Goal: Use online tool/utility: Utilize a website feature to perform a specific function

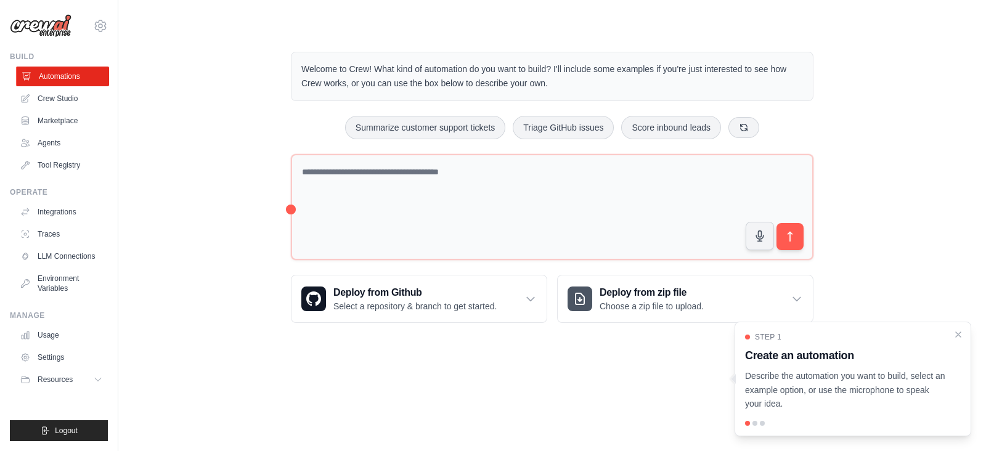
click at [61, 78] on link "Automations" at bounding box center [62, 77] width 93 height 20
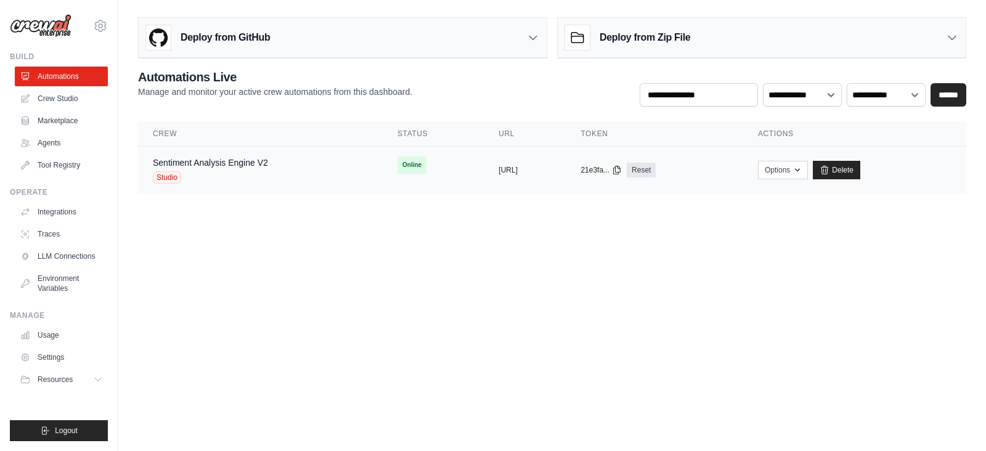
click at [499, 169] on div "copied" at bounding box center [512, 165] width 26 height 15
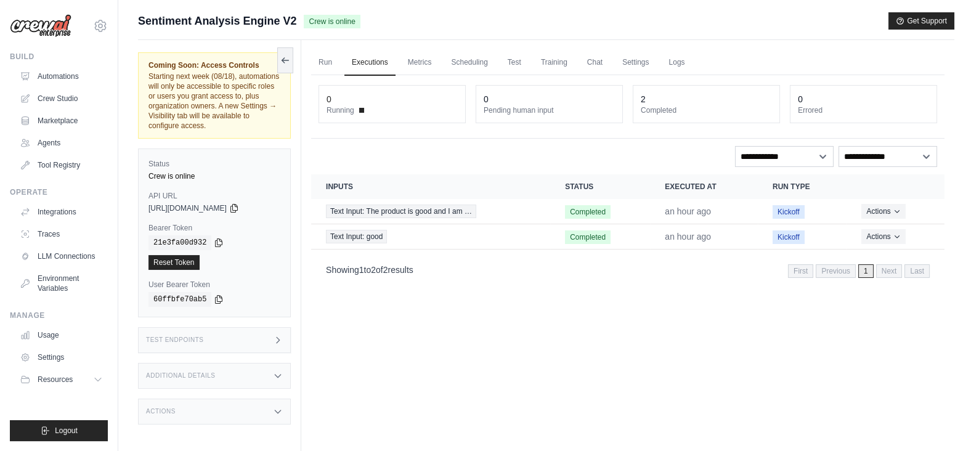
click at [262, 344] on div "Test Endpoints" at bounding box center [214, 340] width 153 height 26
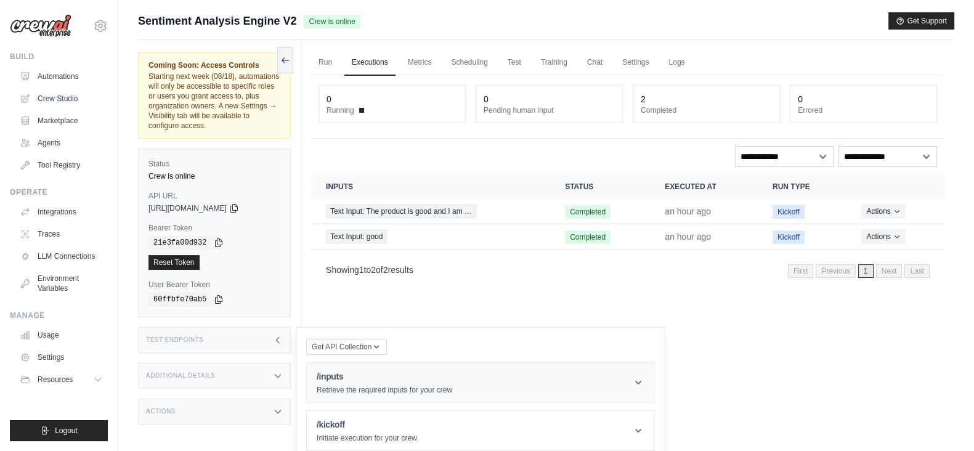
click at [350, 375] on h1 "/inputs" at bounding box center [385, 376] width 136 height 12
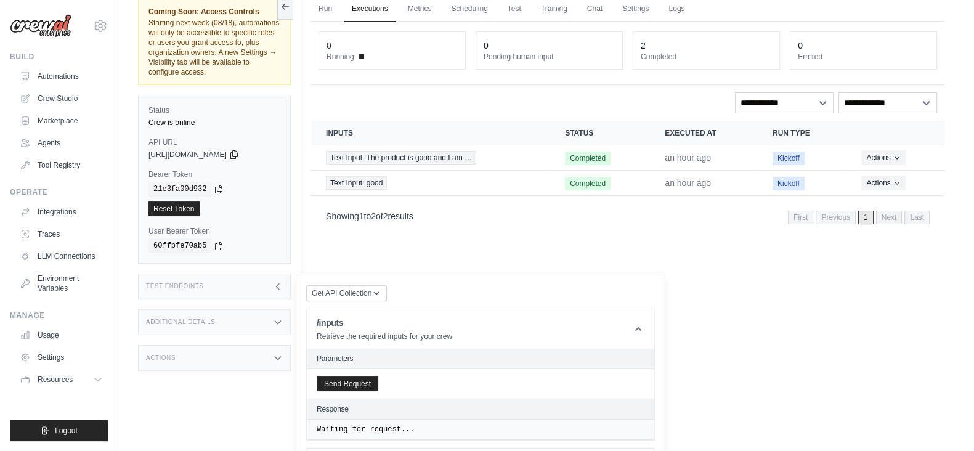
scroll to position [76, 0]
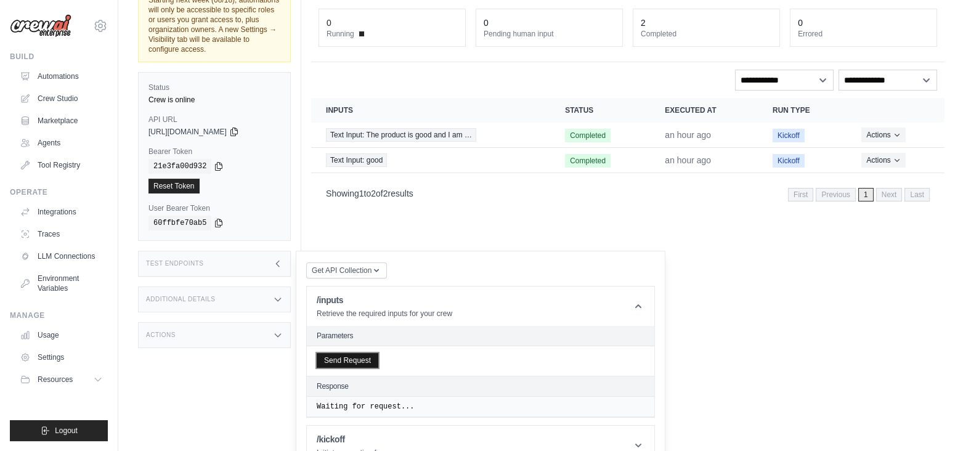
click at [351, 359] on button "Send Request" at bounding box center [348, 360] width 62 height 15
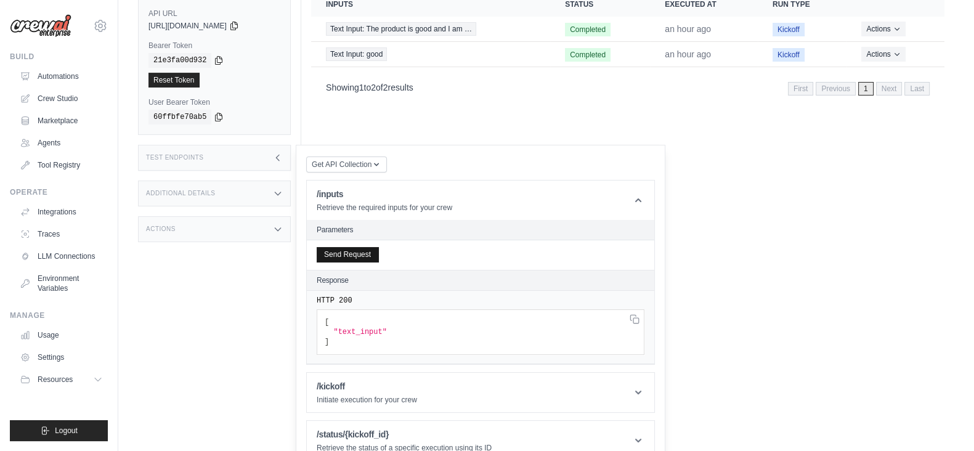
scroll to position [200, 0]
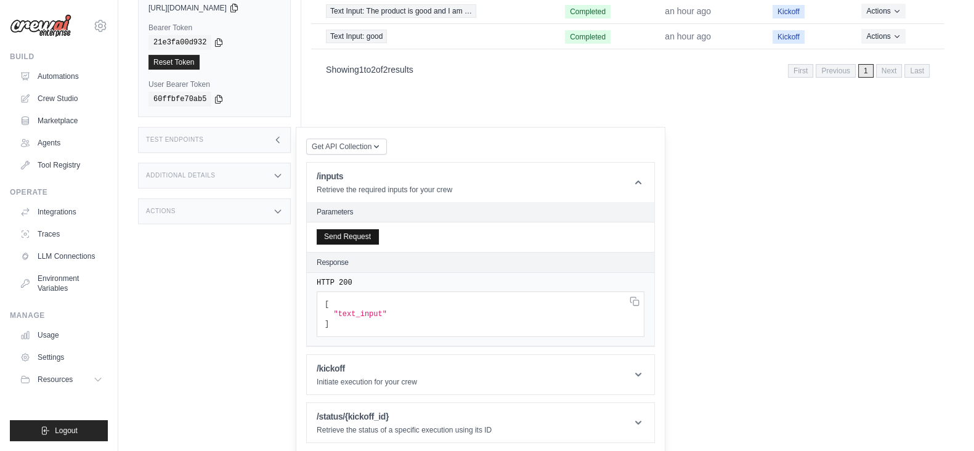
click at [352, 362] on h1 "/kickoff" at bounding box center [367, 368] width 100 height 12
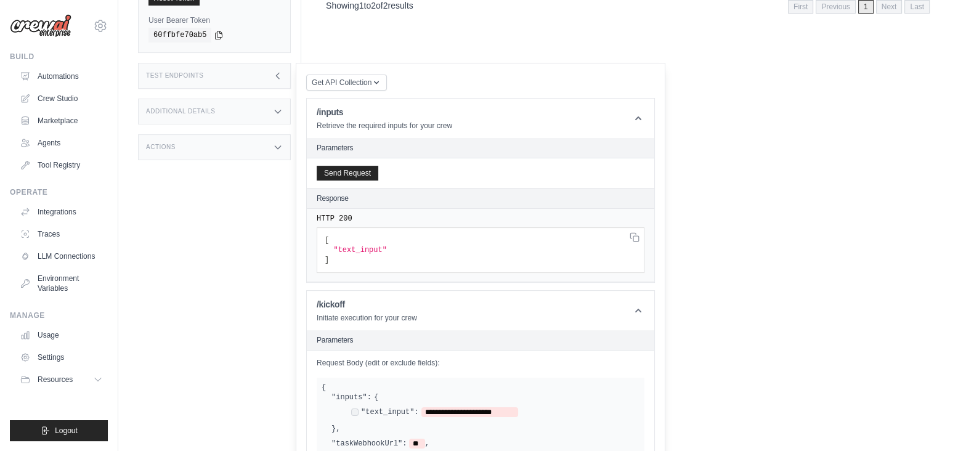
scroll to position [277, 0]
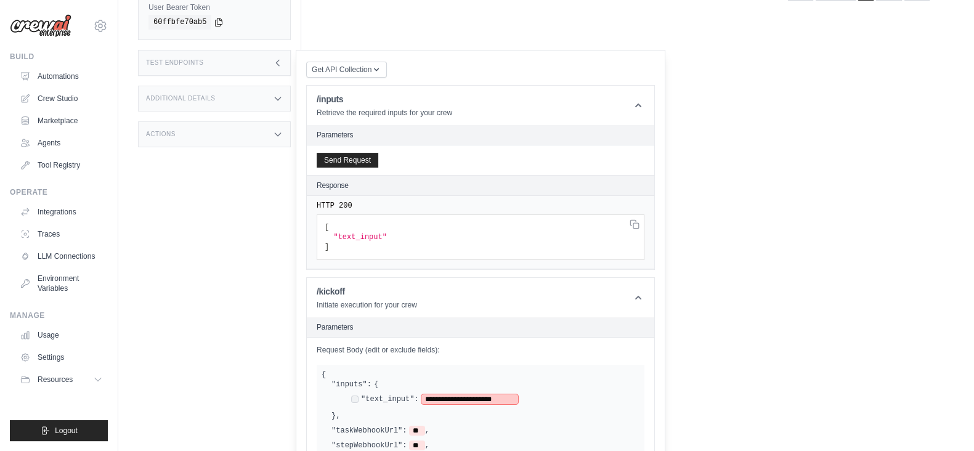
click at [505, 394] on span "**********" at bounding box center [470, 399] width 97 height 10
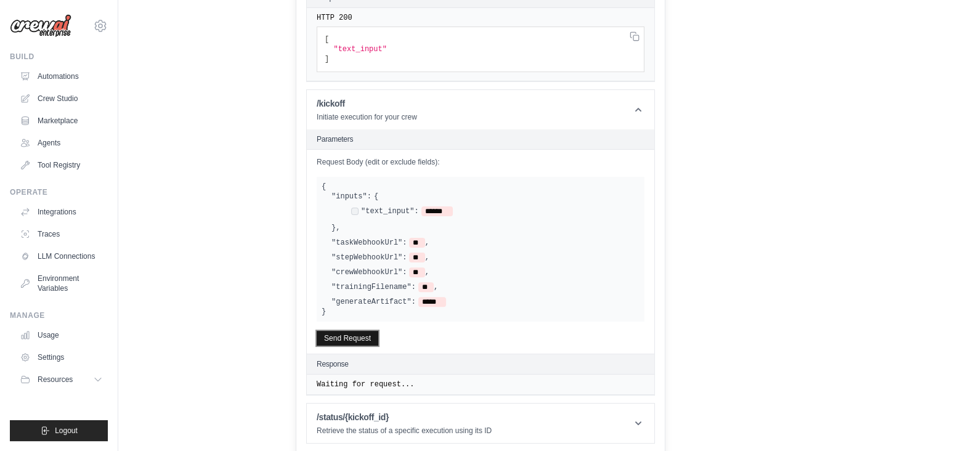
click at [340, 331] on button "Send Request" at bounding box center [348, 338] width 62 height 15
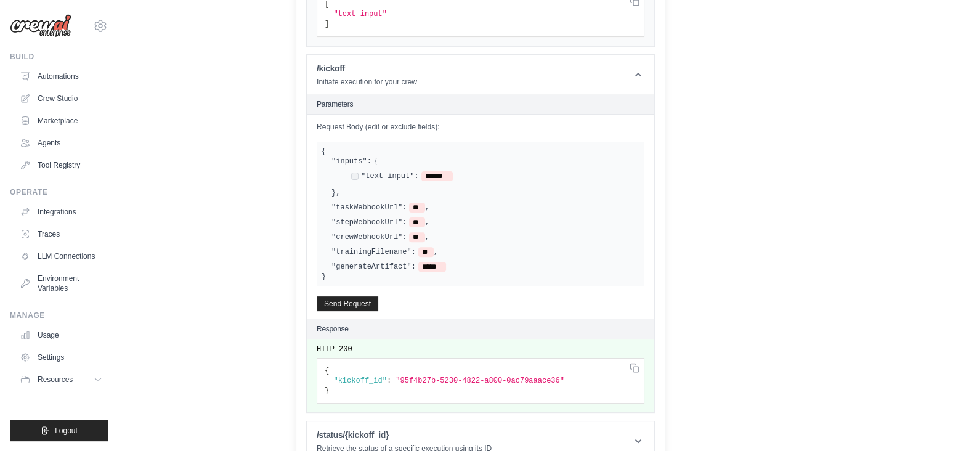
scroll to position [518, 0]
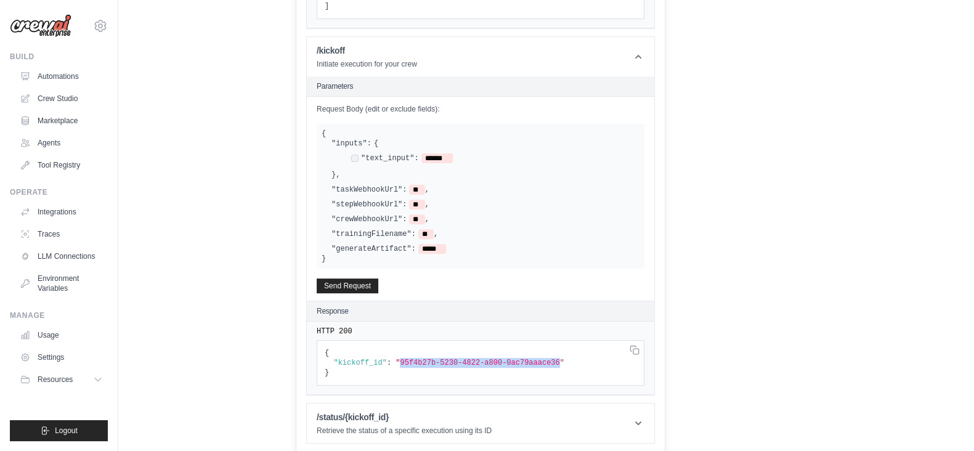
drag, startPoint x: 393, startPoint y: 357, endPoint x: 540, endPoint y: 360, distance: 147.3
click at [540, 360] on span ""95f4b27b-5230-4822-a800-0ac79aaace36"" at bounding box center [480, 363] width 169 height 9
copy span "95f4b27b-5230-4822-a800-0ac79aaace36"
click at [401, 431] on p "Retrieve the status of a specific execution using its ID" at bounding box center [404, 431] width 175 height 10
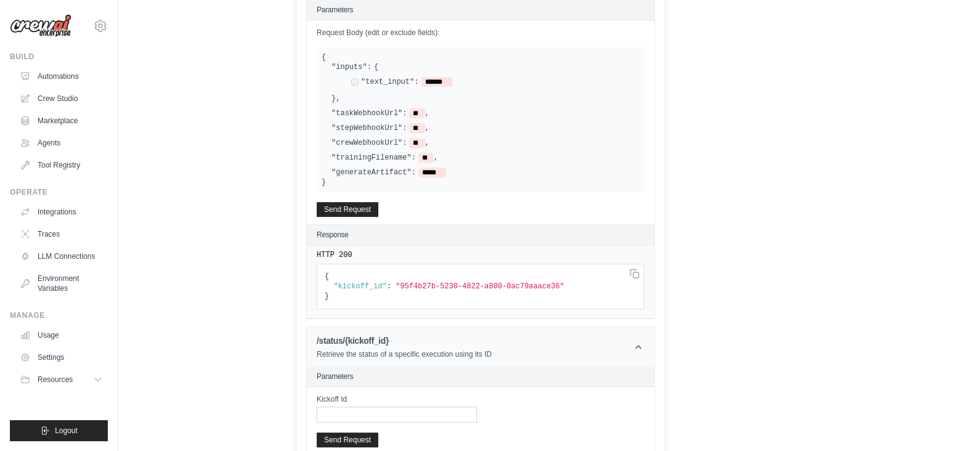
scroll to position [647, 0]
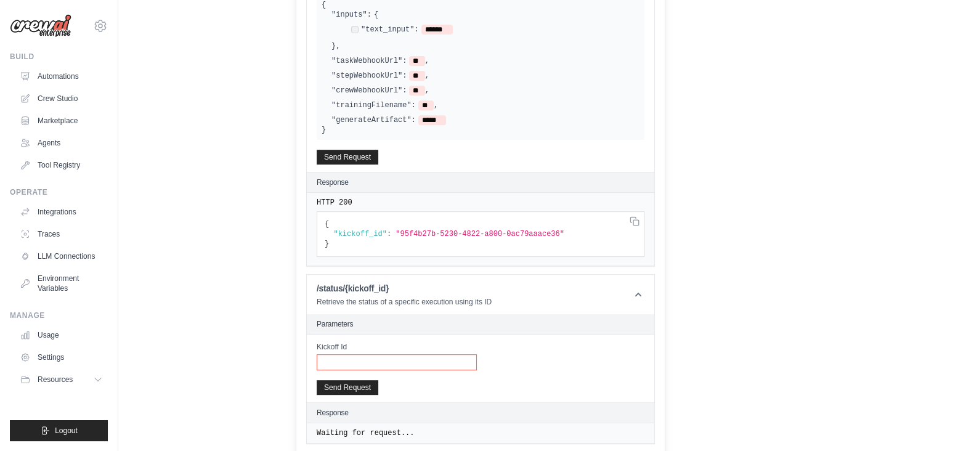
click at [363, 357] on input "Kickoff Id" at bounding box center [397, 362] width 160 height 16
paste input "**********"
type input "**********"
click at [327, 383] on button "Send Request" at bounding box center [348, 387] width 62 height 15
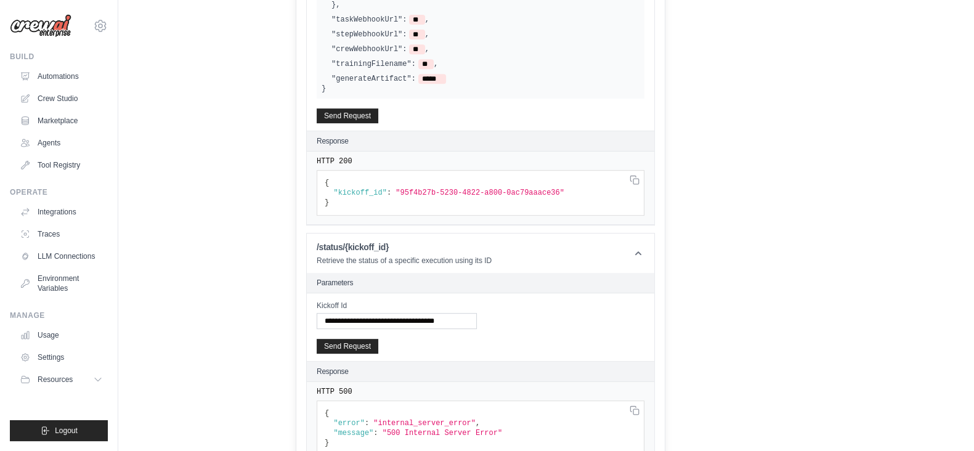
scroll to position [709, 0]
